Goal: Information Seeking & Learning: Compare options

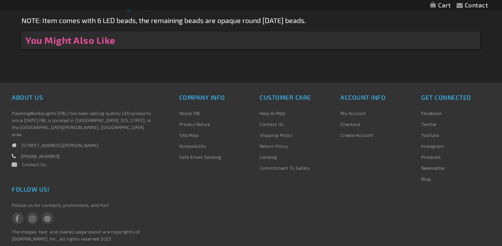
scroll to position [497, 0]
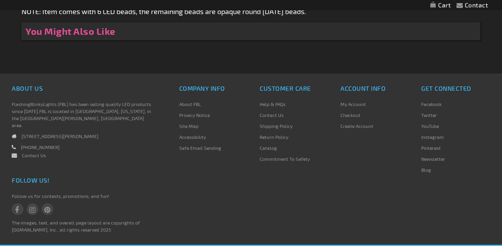
type input "5640"
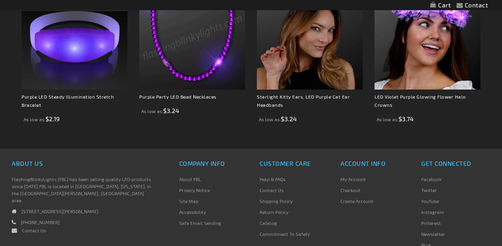
scroll to position [0, 0]
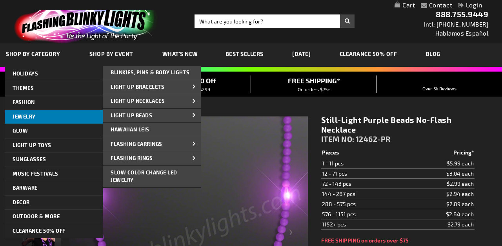
click at [27, 116] on span "Jewelry" at bounding box center [24, 117] width 23 height 6
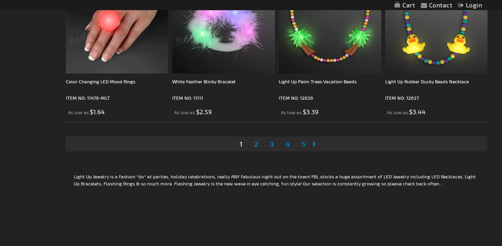
scroll to position [2437, 0]
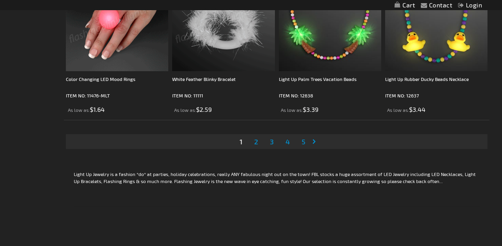
click at [256, 142] on span "2" at bounding box center [256, 142] width 4 height 9
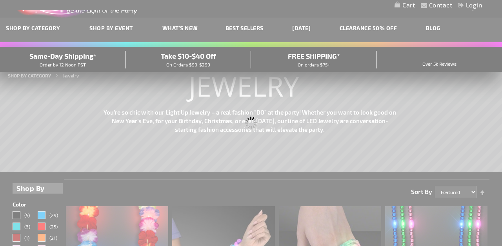
scroll to position [0, 0]
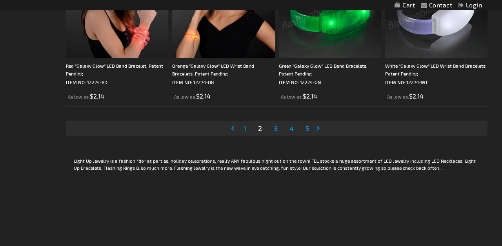
scroll to position [2450, 0]
click at [277, 130] on span "3" at bounding box center [276, 128] width 4 height 9
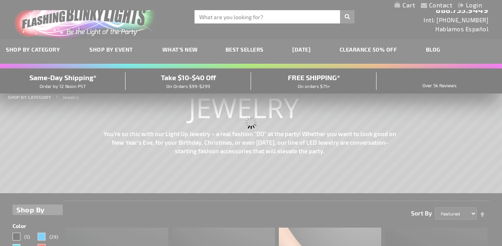
scroll to position [60, 0]
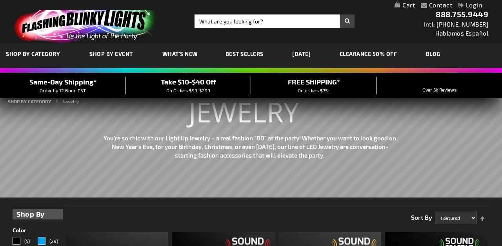
click at [303, 56] on link "[DATE]" at bounding box center [301, 54] width 30 height 26
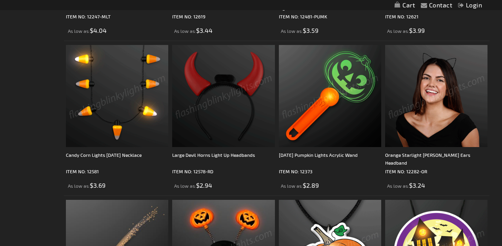
scroll to position [1130, 0]
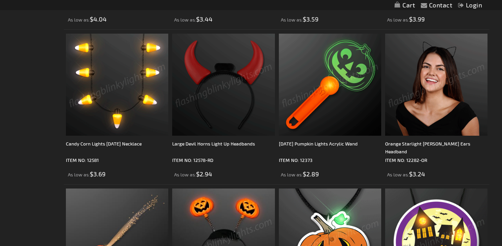
click at [444, 54] on img at bounding box center [436, 85] width 102 height 102
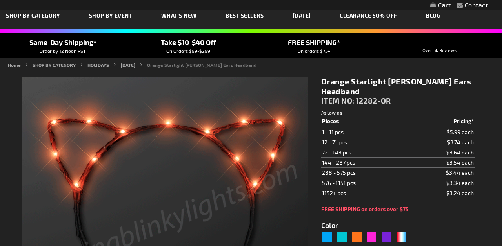
scroll to position [39, 0]
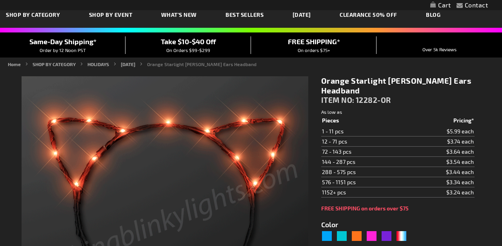
type input "5637"
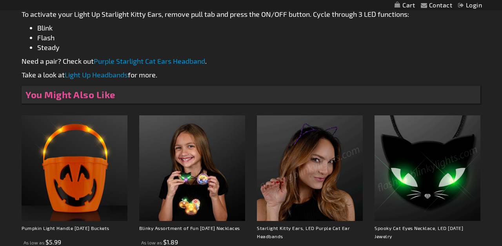
scroll to position [479, 0]
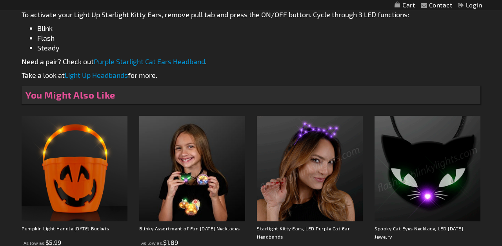
click at [302, 151] on img at bounding box center [310, 169] width 106 height 106
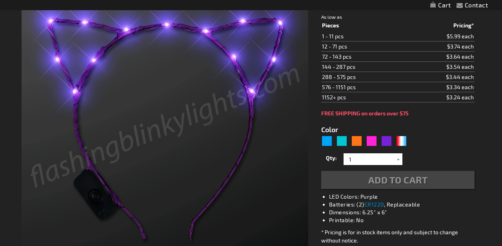
scroll to position [134, 0]
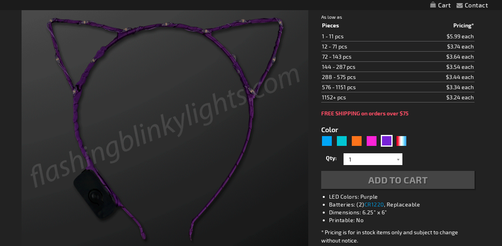
type input "5640"
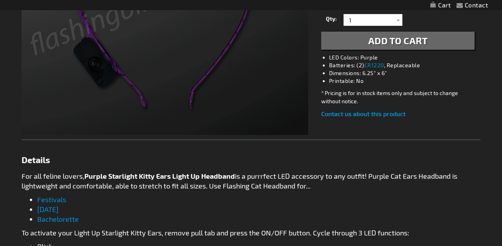
scroll to position [0, 0]
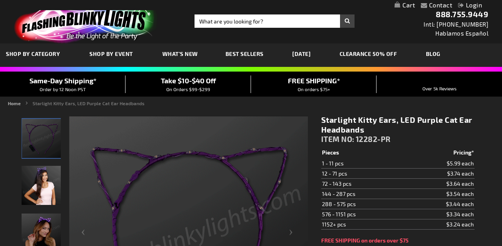
click at [310, 54] on link "[DATE]" at bounding box center [301, 54] width 30 height 26
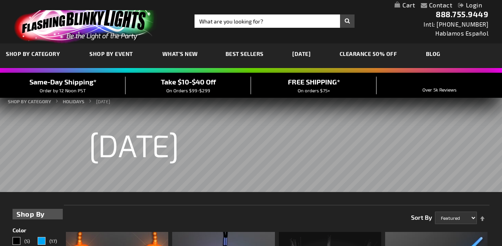
click at [250, 51] on span "Best Sellers" at bounding box center [244, 54] width 38 height 7
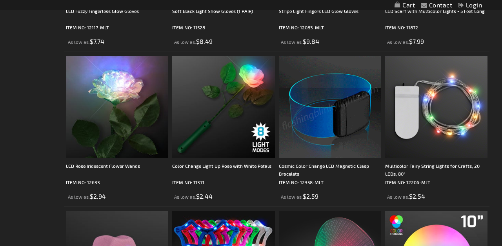
scroll to position [2045, 0]
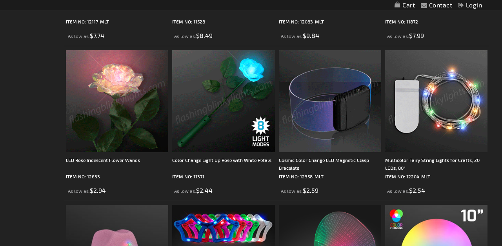
click at [224, 81] on img at bounding box center [223, 101] width 102 height 102
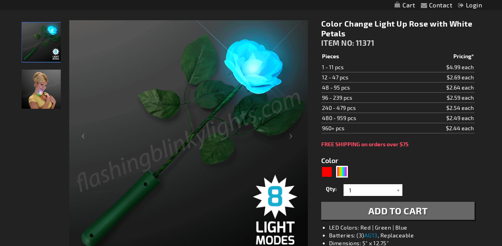
scroll to position [96, 0]
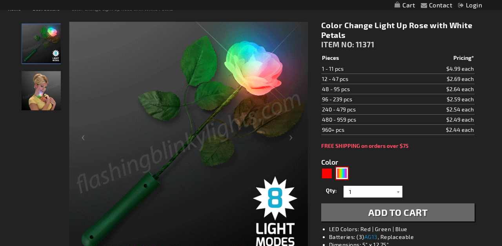
click at [343, 174] on div "MLT" at bounding box center [342, 174] width 12 height 12
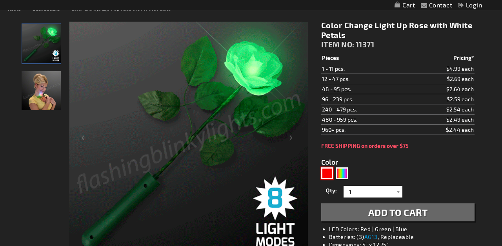
click at [324, 173] on div "Red" at bounding box center [327, 174] width 12 height 12
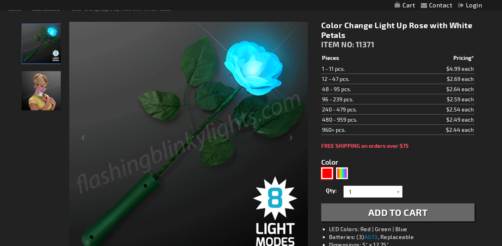
type input "5641"
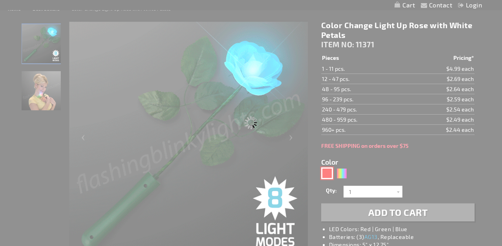
type input "11250"
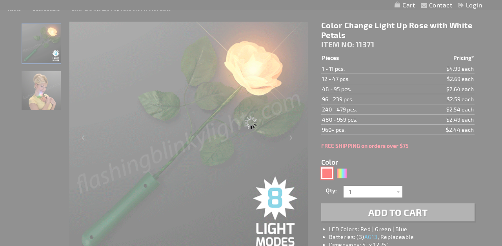
type input "Customize - LED Red Rose - ITEM NO: 11250"
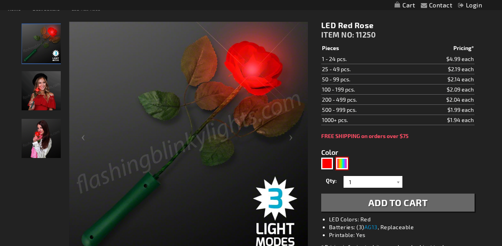
click at [341, 164] on div "MLT" at bounding box center [342, 164] width 12 height 12
type input "5635"
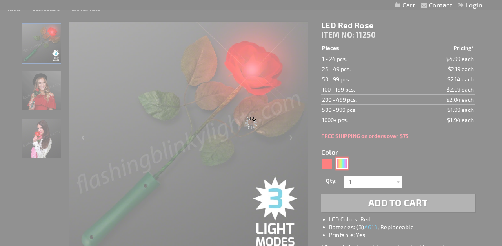
type input "11371"
type input "Customize - Color Change Light Up Rose with White Petals - ITEM NO: 11371"
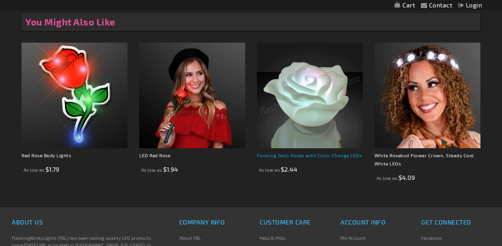
scroll to position [524, 0]
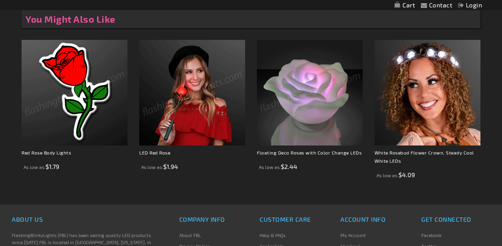
click at [94, 85] on img at bounding box center [75, 93] width 106 height 106
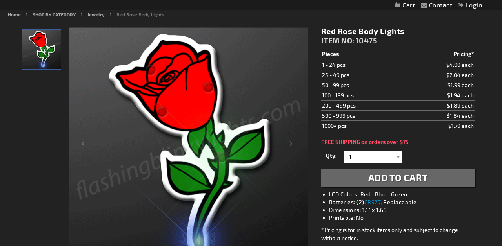
scroll to position [87, 0]
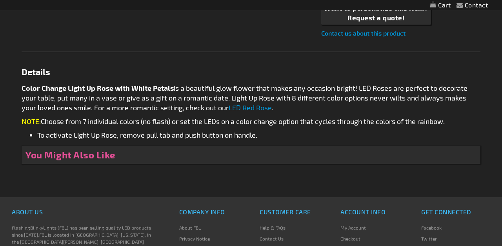
scroll to position [524, 0]
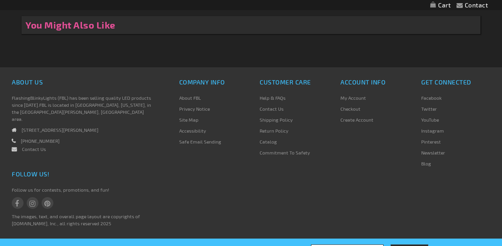
type input "5635"
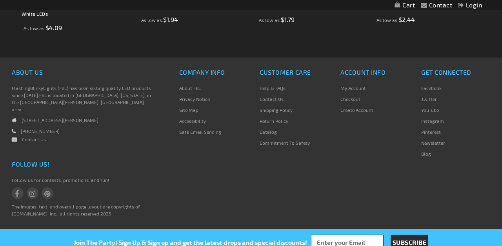
scroll to position [540, 0]
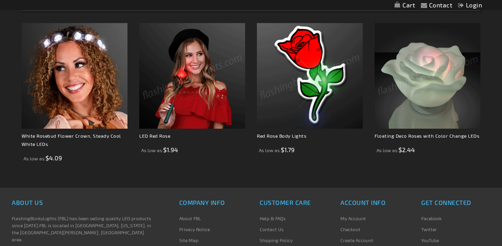
click at [456, 81] on img at bounding box center [427, 76] width 106 height 106
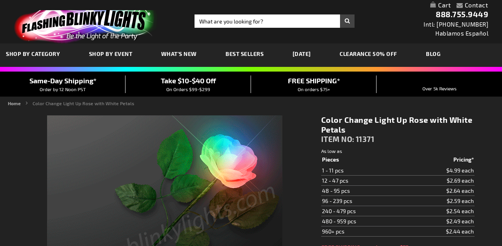
type input "5635"
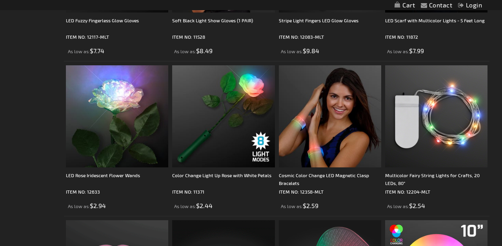
scroll to position [2027, 0]
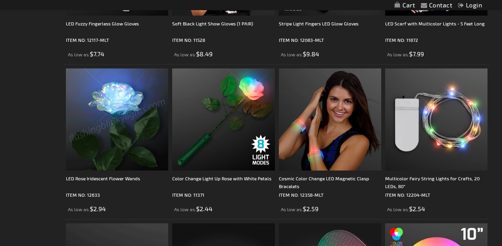
click at [123, 131] on img at bounding box center [117, 120] width 102 height 102
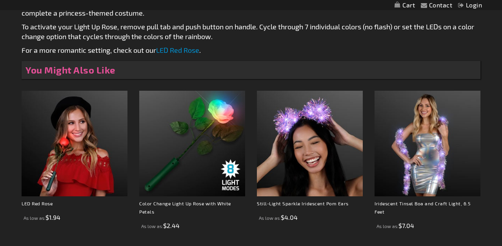
scroll to position [475, 0]
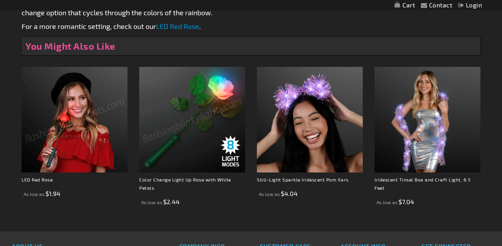
click at [60, 120] on img at bounding box center [75, 120] width 106 height 106
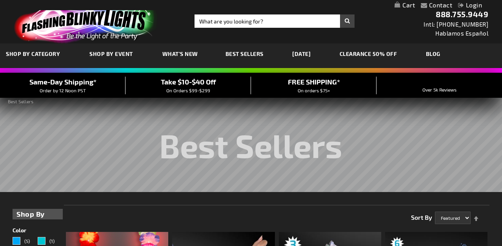
click at [176, 54] on span "What's New" at bounding box center [180, 54] width 36 height 7
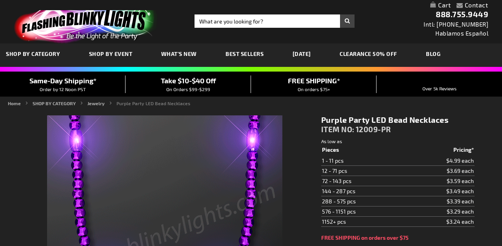
type input "5640"
